Goal: Information Seeking & Learning: Learn about a topic

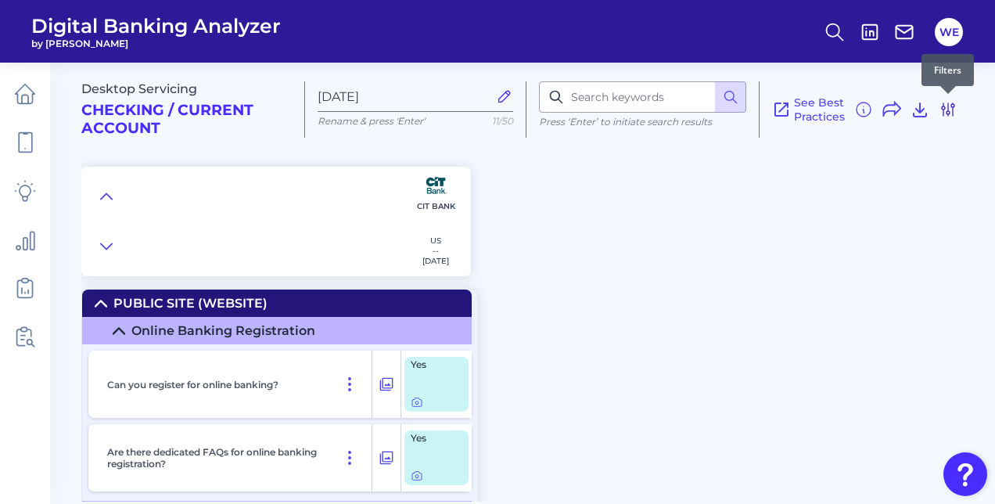
click at [954, 109] on icon at bounding box center [948, 109] width 19 height 19
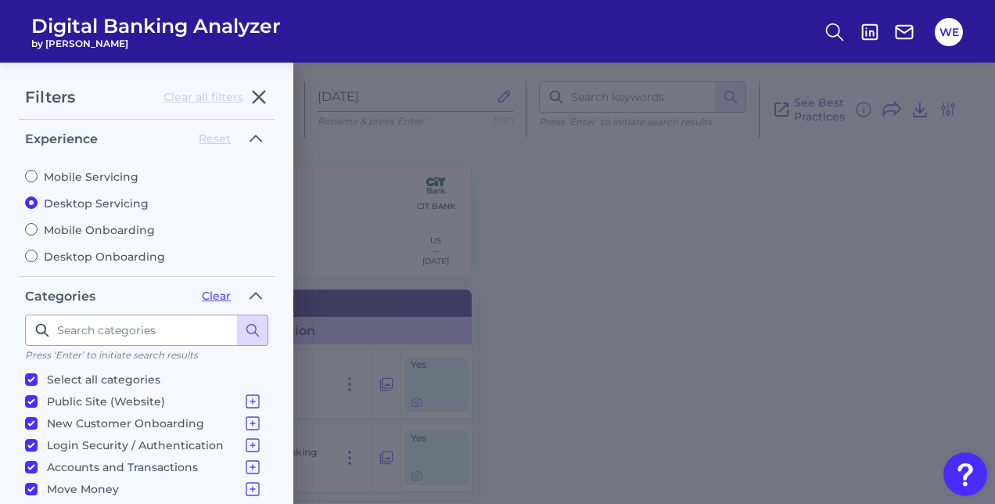
click at [47, 178] on label "Mobile Servicing" at bounding box center [146, 177] width 243 height 14
click at [38, 178] on input "Mobile Servicing" at bounding box center [31, 176] width 13 height 13
radio input "true"
radio input "false"
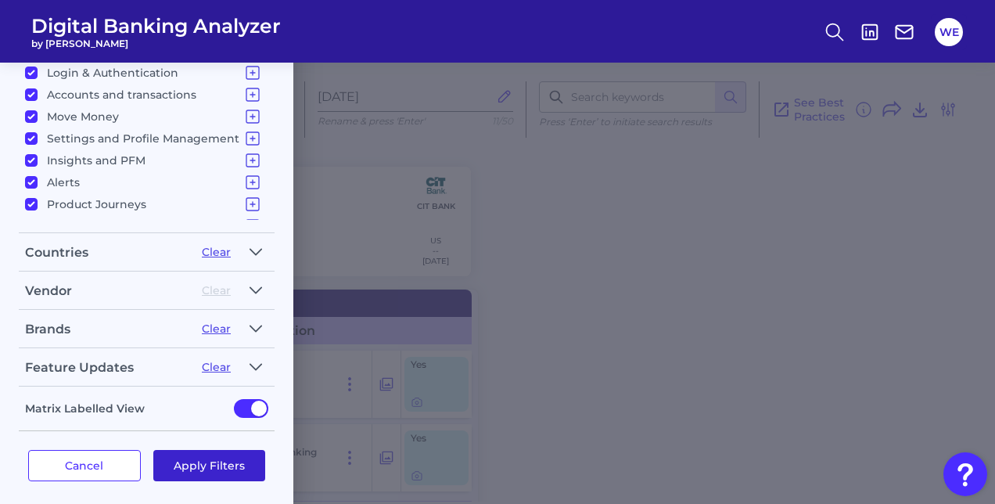
click at [176, 458] on button "Apply Filters" at bounding box center [209, 465] width 113 height 31
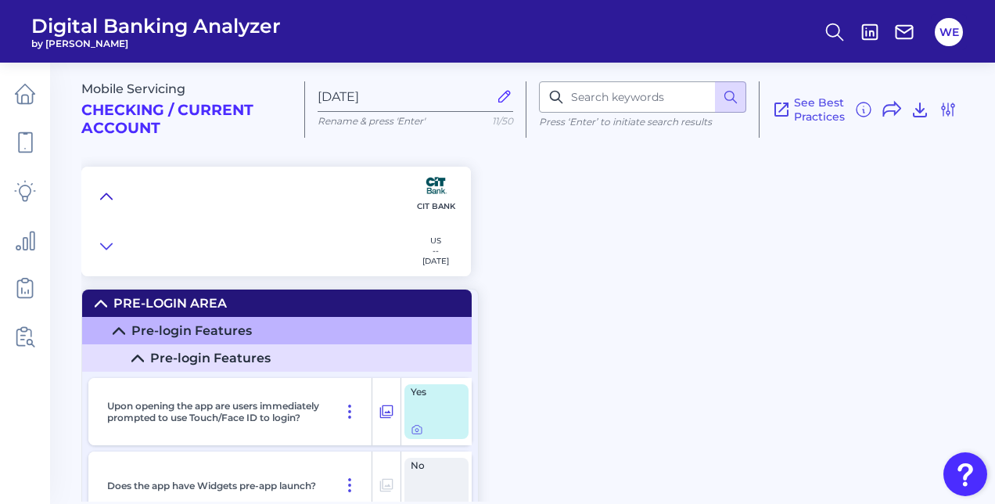
click at [102, 192] on icon at bounding box center [106, 196] width 13 height 16
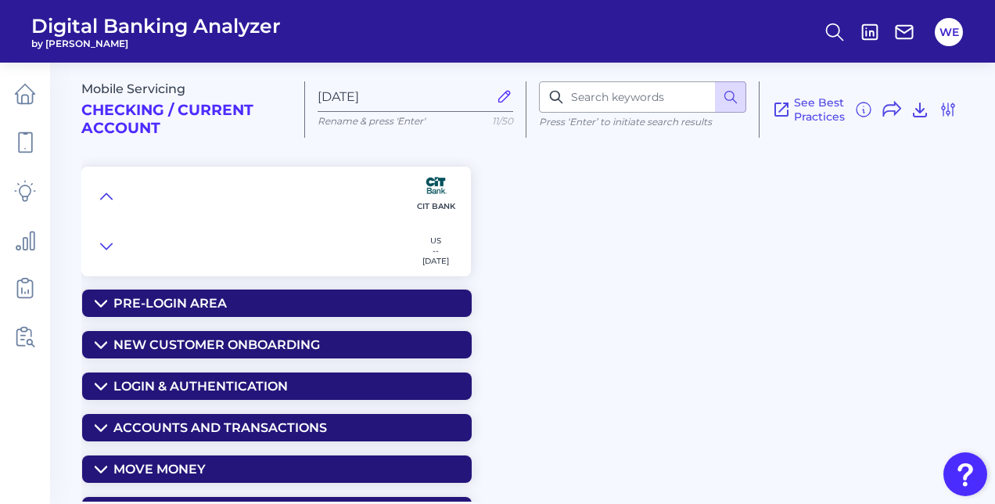
scroll to position [218, 0]
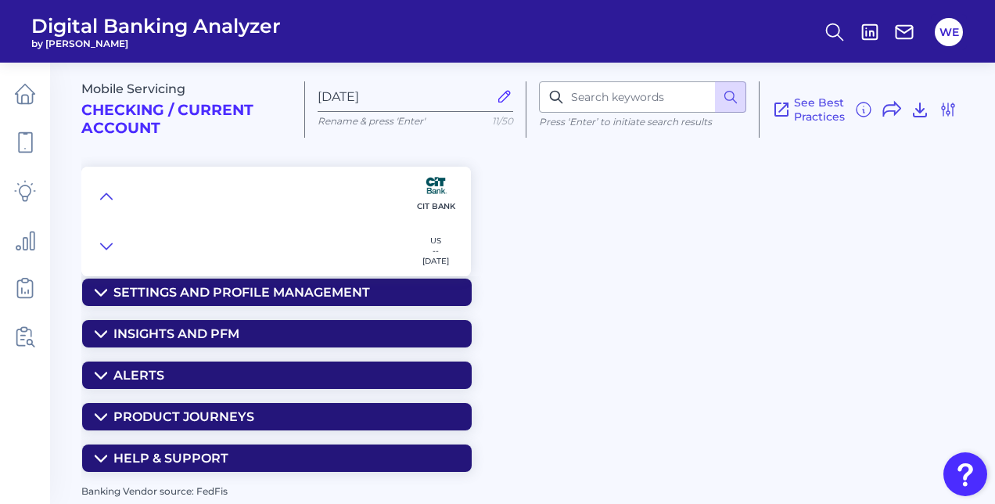
click at [152, 368] on div "Alerts" at bounding box center [138, 375] width 51 height 15
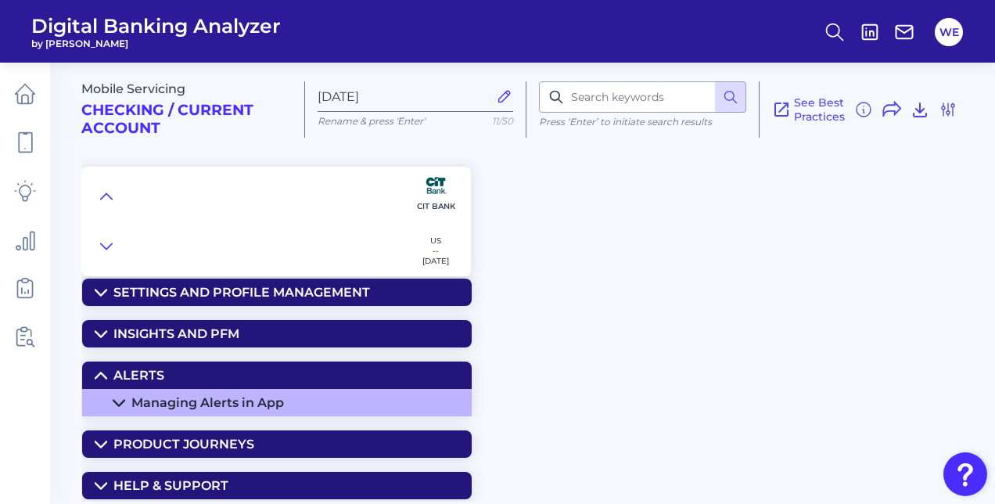
click at [135, 399] on div "Managing Alerts in App" at bounding box center [207, 402] width 153 height 15
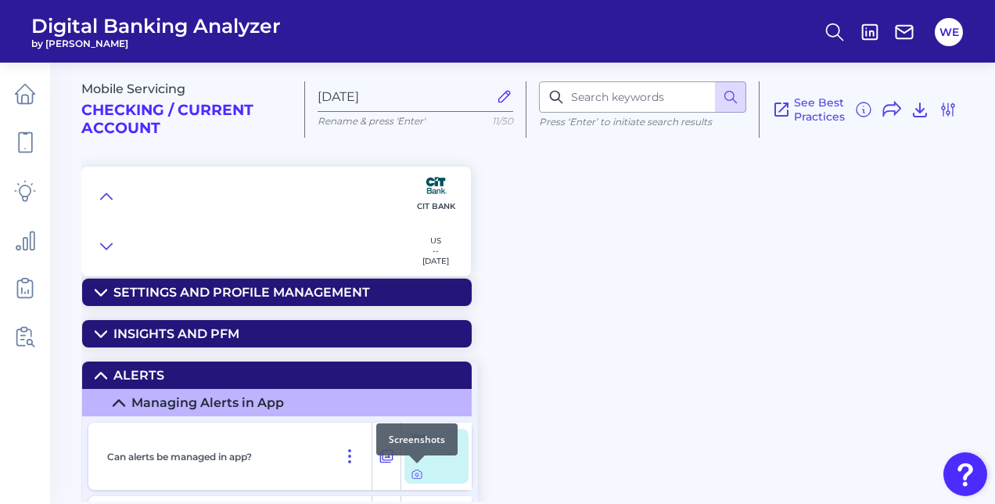
scroll to position [307, 0]
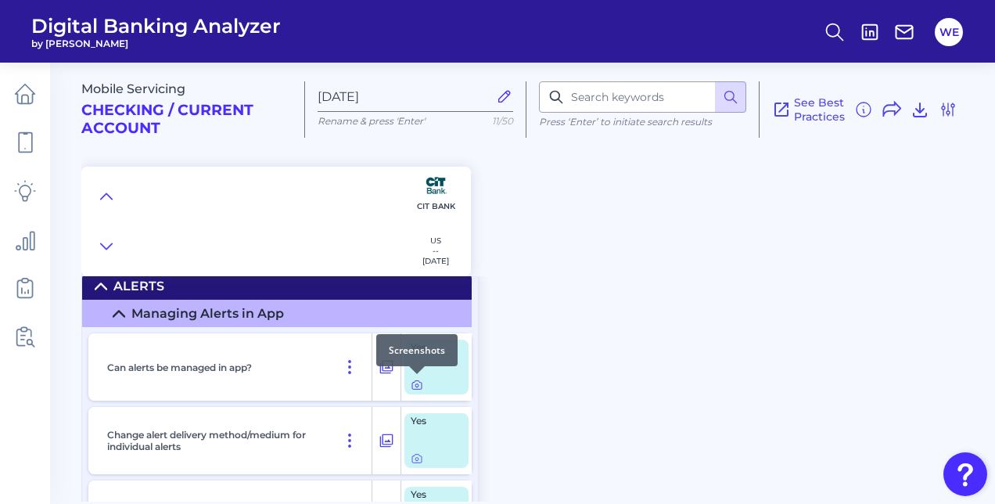
click at [411, 383] on icon at bounding box center [417, 385] width 13 height 13
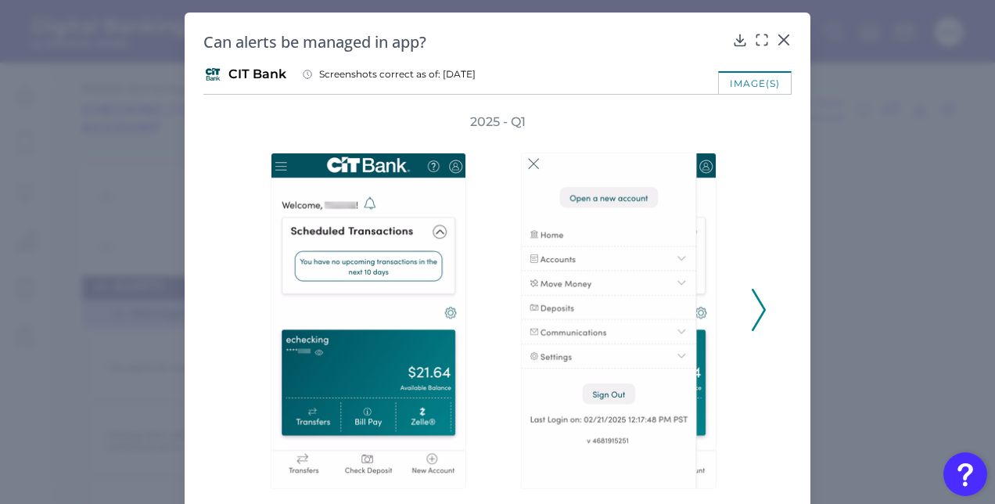
click at [759, 311] on polyline at bounding box center [758, 309] width 12 height 40
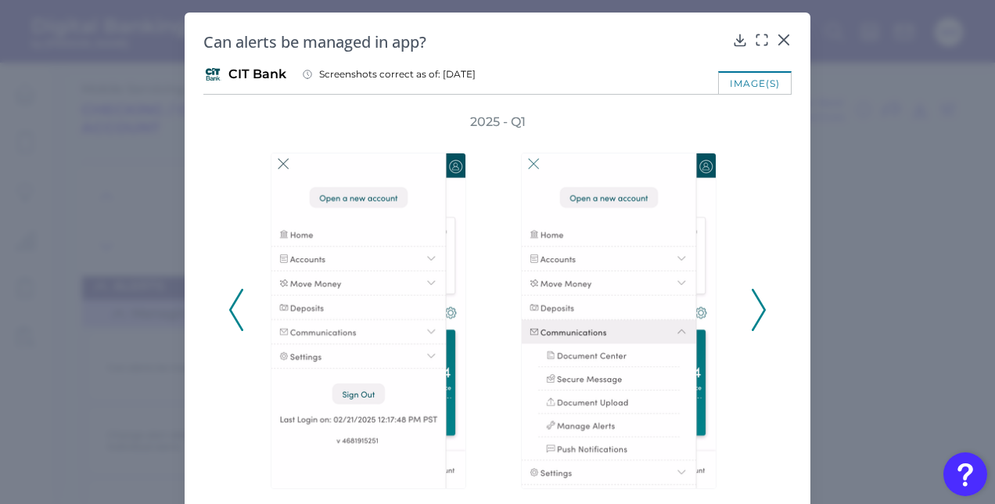
click at [759, 311] on polyline at bounding box center [758, 309] width 12 height 40
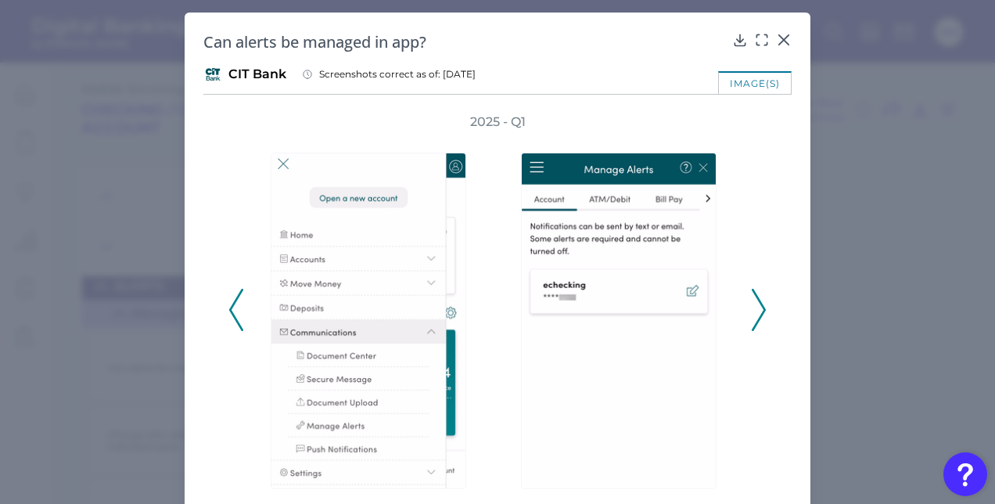
click at [759, 311] on polyline at bounding box center [758, 309] width 12 height 40
